Goal: Task Accomplishment & Management: Use online tool/utility

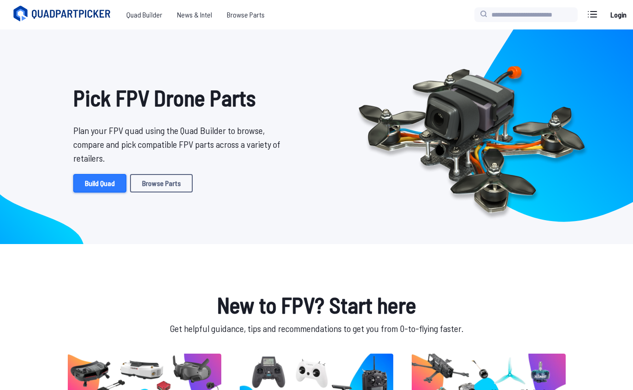
click at [88, 186] on link "Build Quad" at bounding box center [99, 183] width 53 height 18
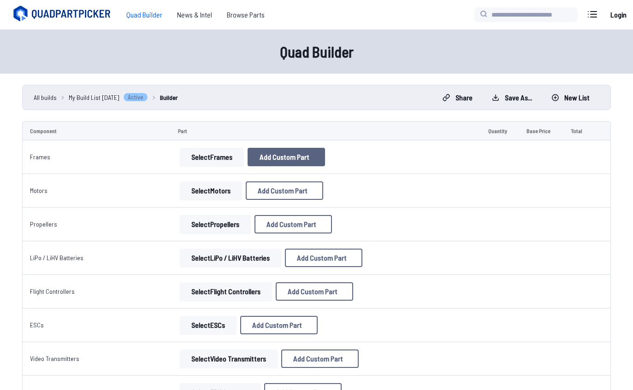
click at [290, 153] on span "Add Custom Part" at bounding box center [284, 156] width 50 height 7
select select "**********"
click at [405, 64] on button at bounding box center [403, 70] width 23 height 13
click at [423, 49] on h1 "Quad Builder" at bounding box center [317, 52] width 590 height 22
click at [218, 153] on button "Select Frames" at bounding box center [212, 157] width 64 height 18
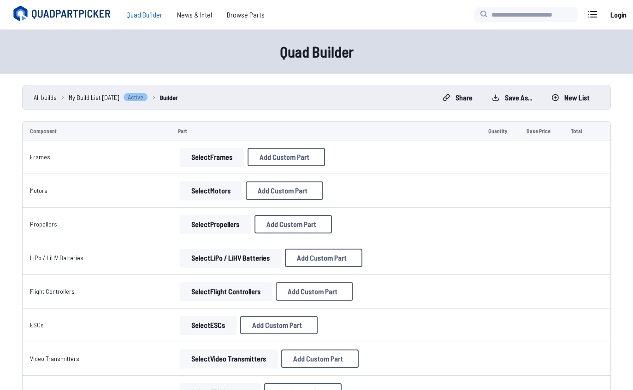
click at [209, 151] on button "Select Frames" at bounding box center [212, 157] width 64 height 18
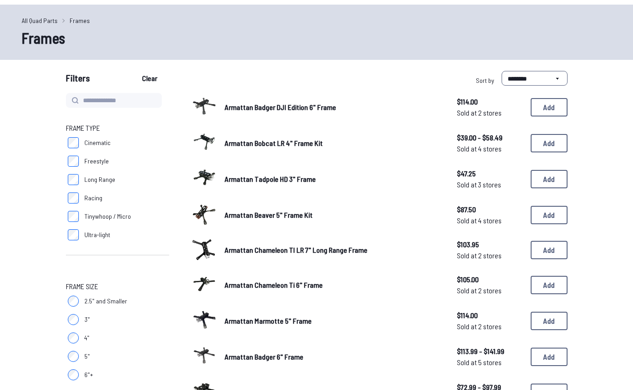
scroll to position [25, 0]
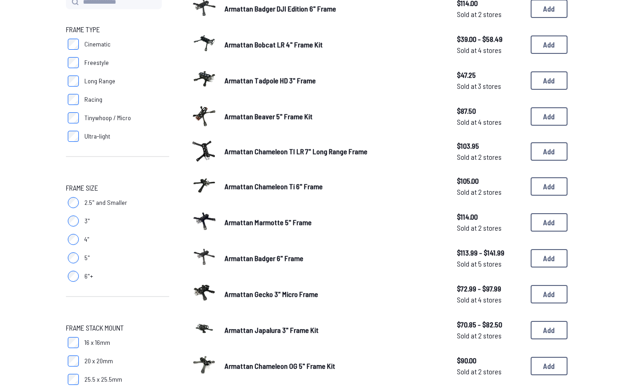
scroll to position [123, 0]
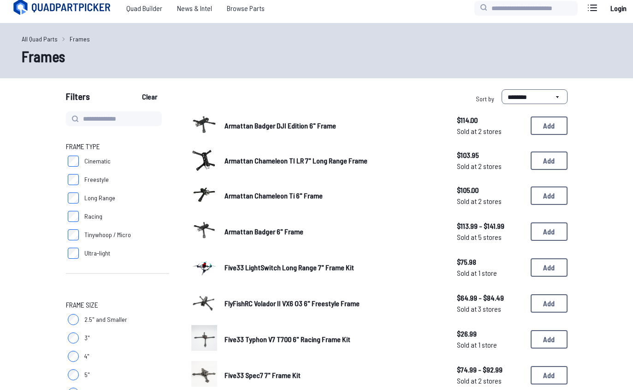
scroll to position [5, 0]
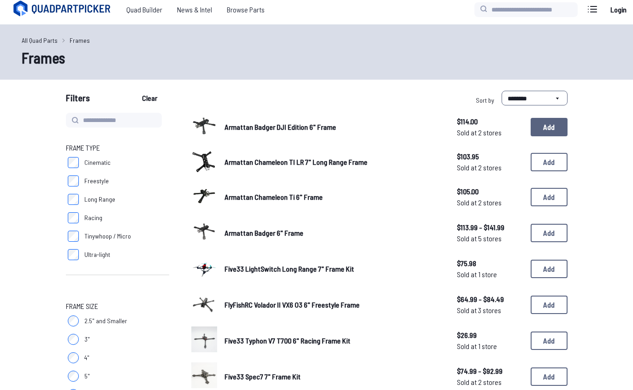
click at [541, 127] on button "Add" at bounding box center [548, 127] width 37 height 18
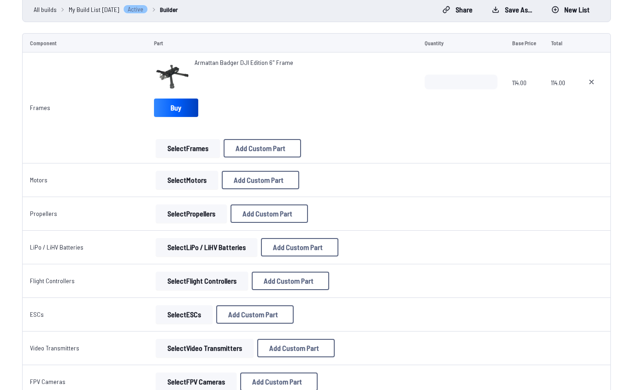
scroll to position [92, 0]
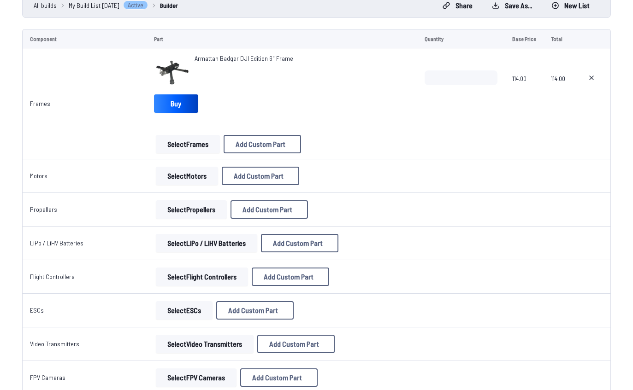
click at [173, 174] on button "Select Motors" at bounding box center [187, 176] width 62 height 18
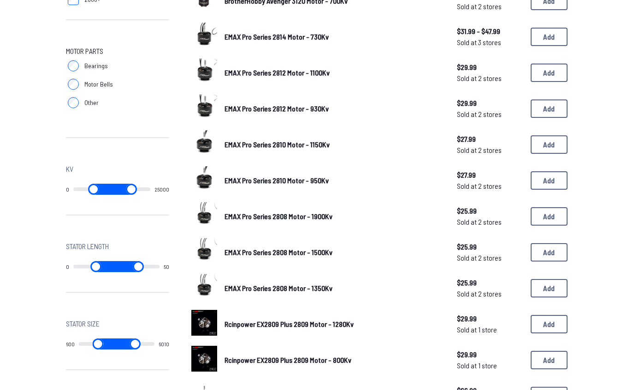
scroll to position [419, 0]
click at [556, 207] on button "Add" at bounding box center [548, 216] width 37 height 18
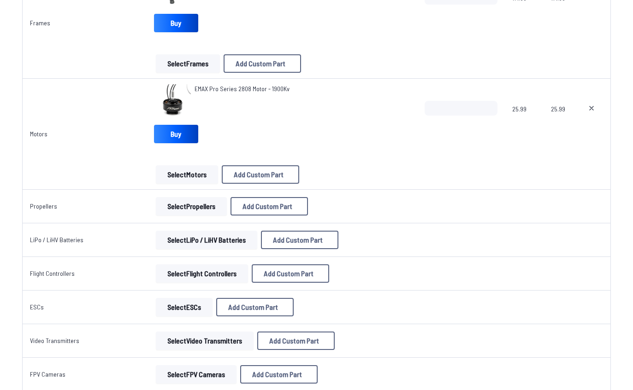
scroll to position [173, 0]
click at [190, 207] on button "Select Propellers" at bounding box center [191, 206] width 71 height 18
click at [202, 203] on button "Select Propellers" at bounding box center [191, 206] width 71 height 18
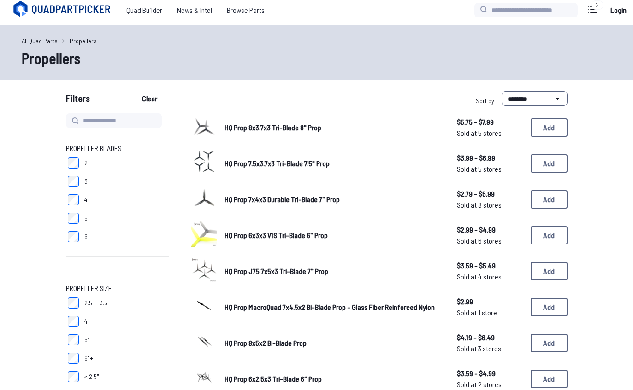
scroll to position [5, 0]
click at [540, 95] on select "**********" at bounding box center [534, 98] width 66 height 15
select select "**********"
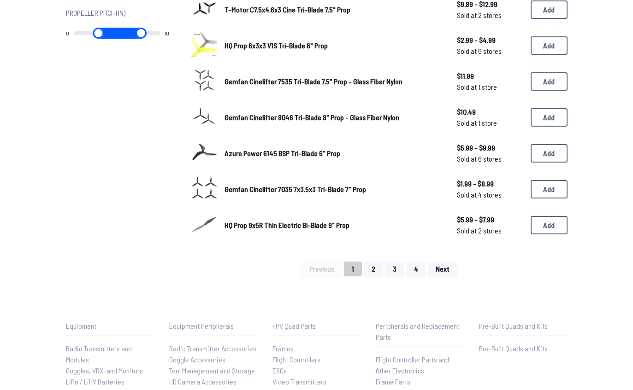
scroll to position [590, 0]
click at [548, 144] on button "Add" at bounding box center [548, 153] width 37 height 18
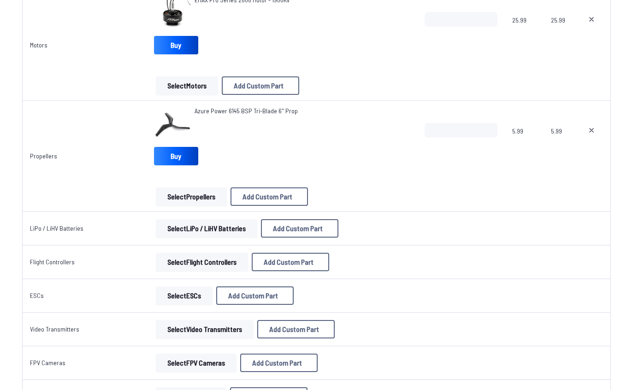
scroll to position [262, 0]
click at [203, 230] on button "Select LiPo / LiHV Batteries" at bounding box center [206, 228] width 101 height 18
click at [166, 233] on button "Select LiPo / LiHV Batteries" at bounding box center [206, 228] width 101 height 18
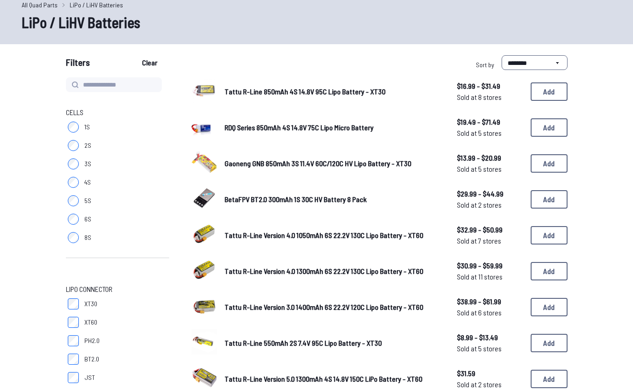
scroll to position [41, 0]
click at [80, 232] on label "8S" at bounding box center [117, 237] width 103 height 18
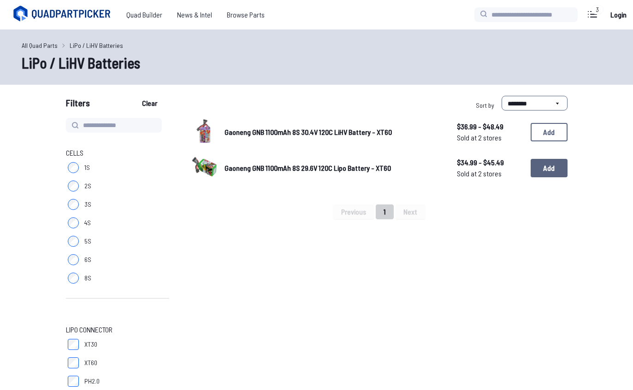
click at [548, 159] on button "Add" at bounding box center [548, 168] width 37 height 18
